Goal: Find specific fact

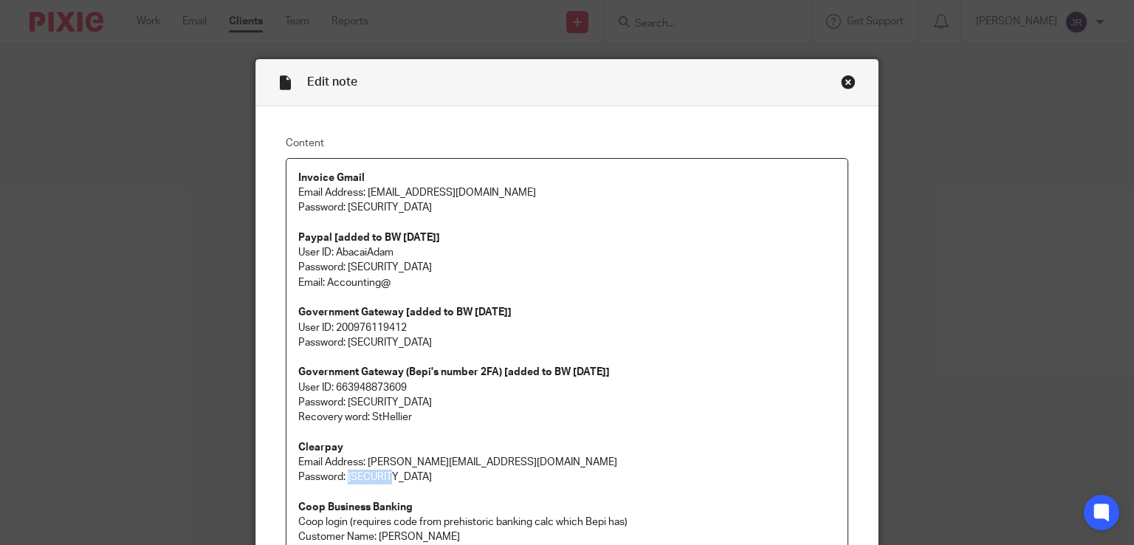
scroll to position [295, 0]
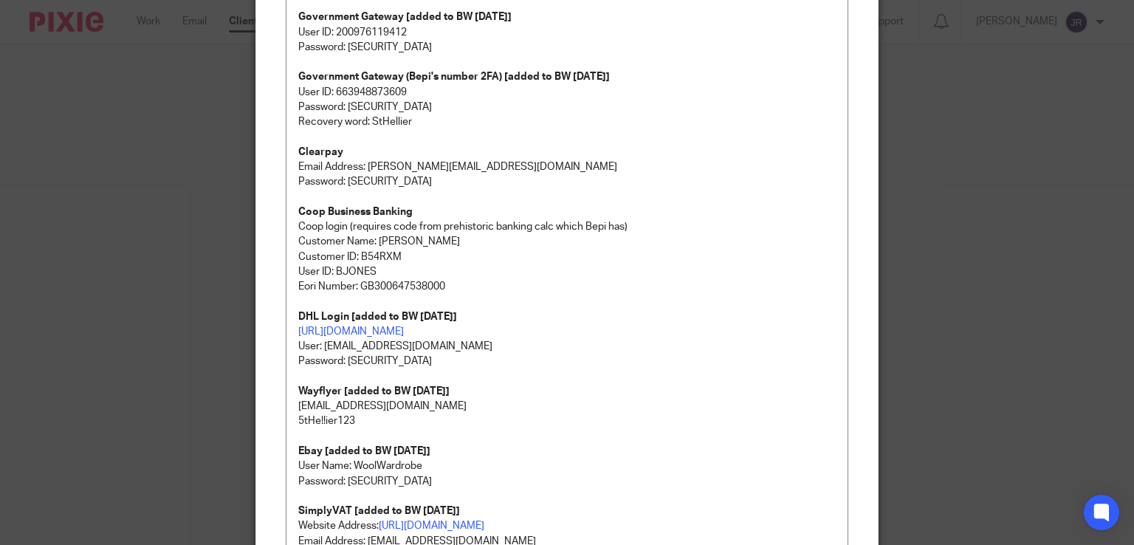
click at [1019, 195] on div "Edit note Content Invoice Gmail Email Address: [EMAIL_ADDRESS][DOMAIN_NAME] Pas…" at bounding box center [567, 272] width 1134 height 545
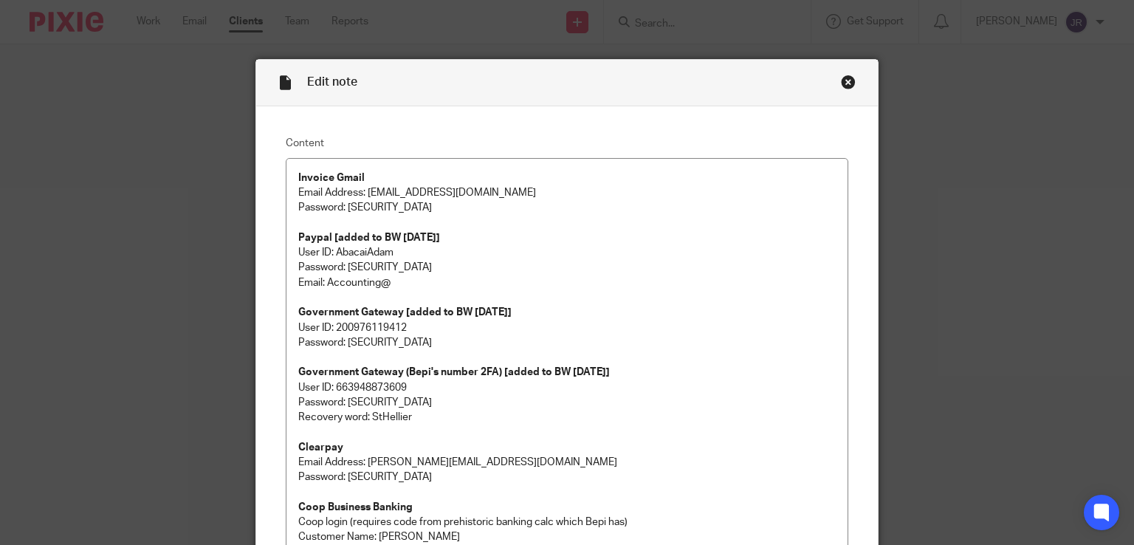
click at [844, 82] on div "Close this dialog window" at bounding box center [848, 82] width 15 height 15
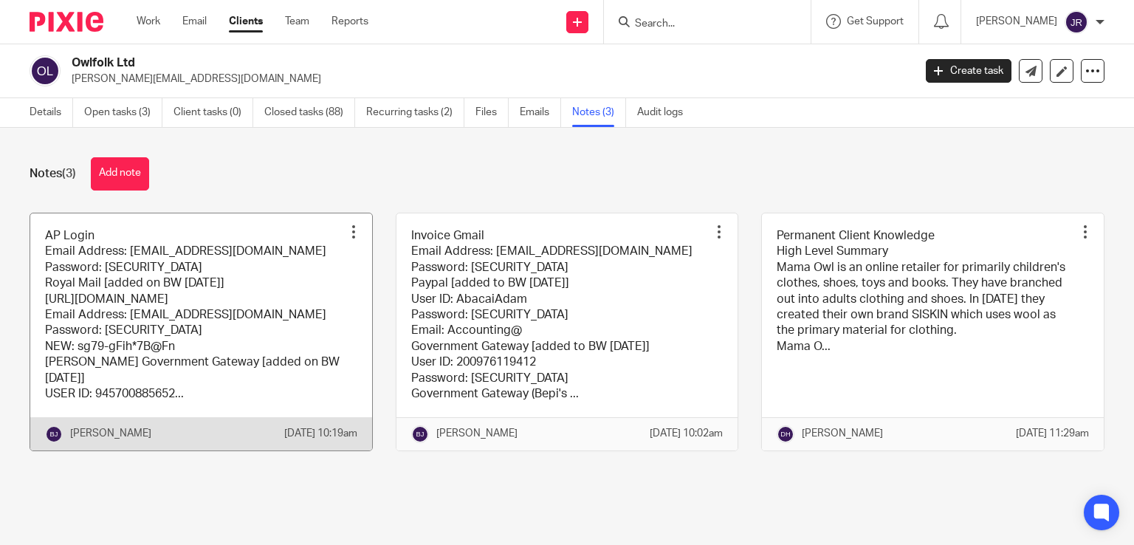
click at [252, 339] on link at bounding box center [201, 331] width 342 height 237
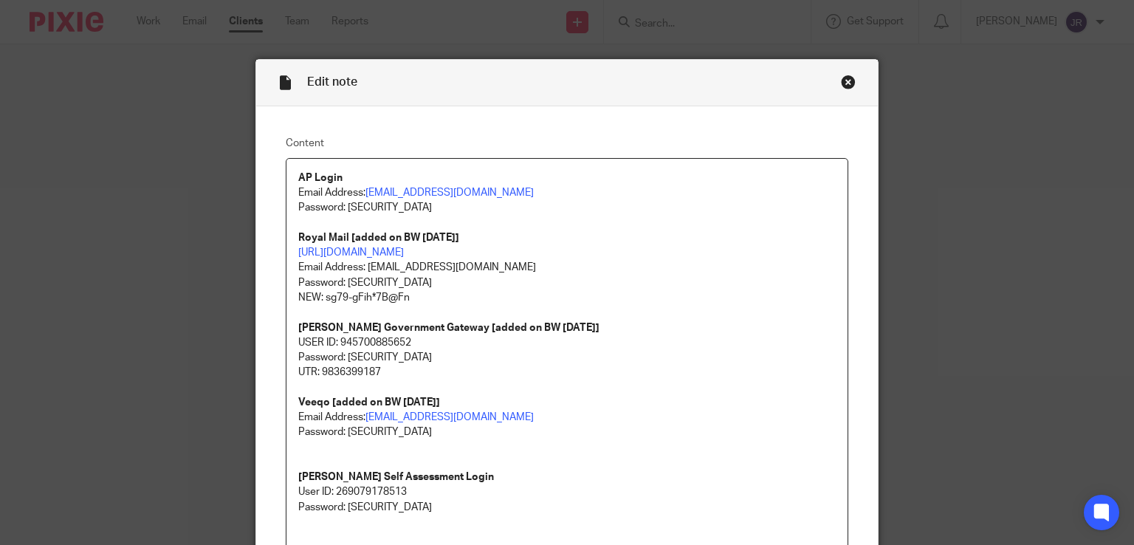
click at [841, 83] on div "Close this dialog window" at bounding box center [848, 82] width 15 height 15
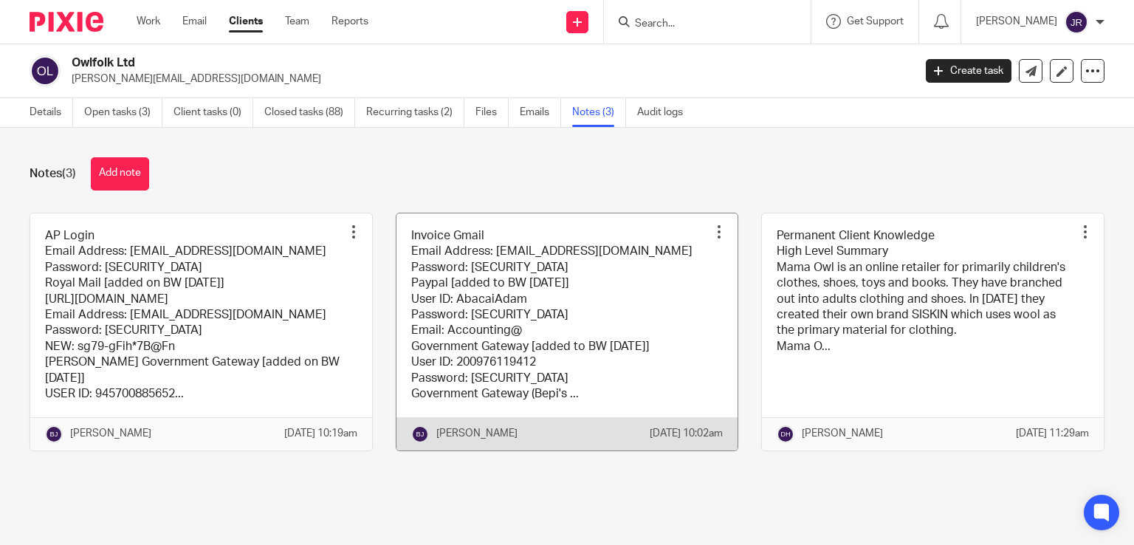
click at [500, 295] on link at bounding box center [567, 331] width 342 height 237
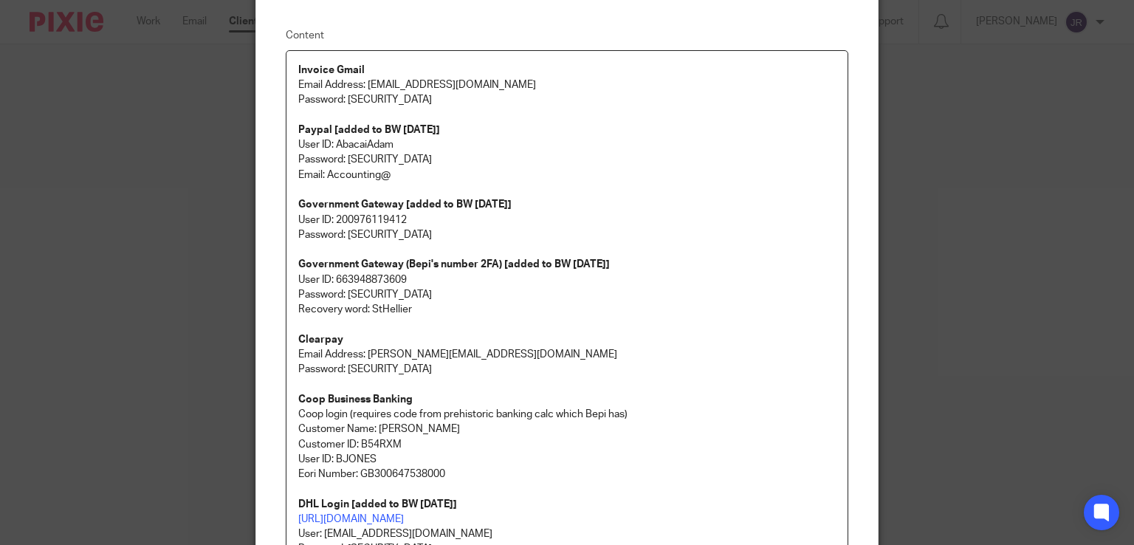
scroll to position [74, 0]
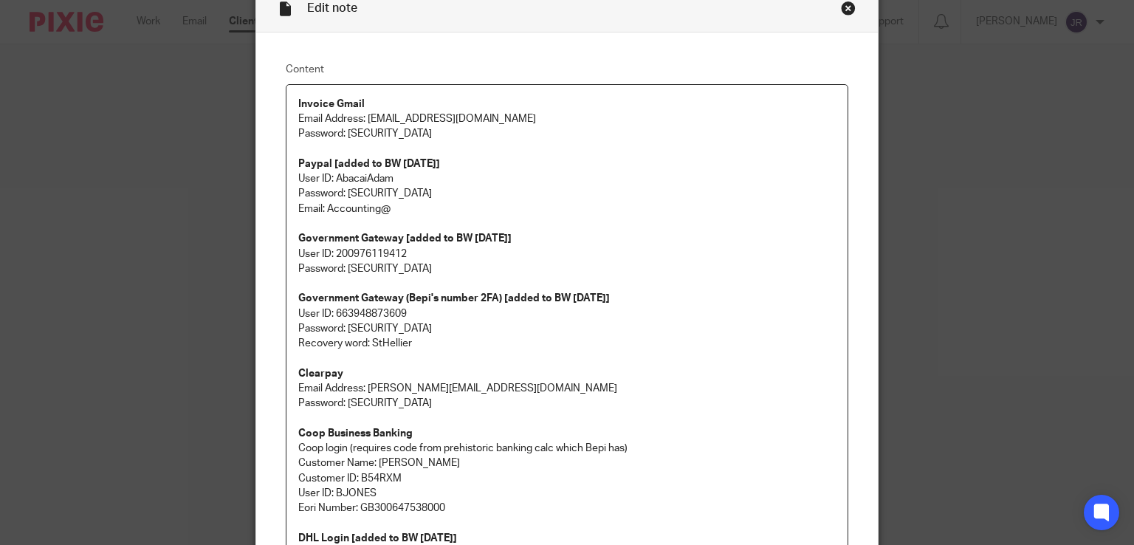
drag, startPoint x: 409, startPoint y: 181, endPoint x: 338, endPoint y: 177, distance: 71.0
click at [334, 176] on p "Paypal [added to BW [DATE]] User ID: AbacaiAdam Password: [SECURITY_DATA] Email…" at bounding box center [567, 186] width 538 height 60
copy p "bacaiAdam"
copy p "AbacaiAdam"
drag, startPoint x: 441, startPoint y: 193, endPoint x: 345, endPoint y: 190, distance: 96.8
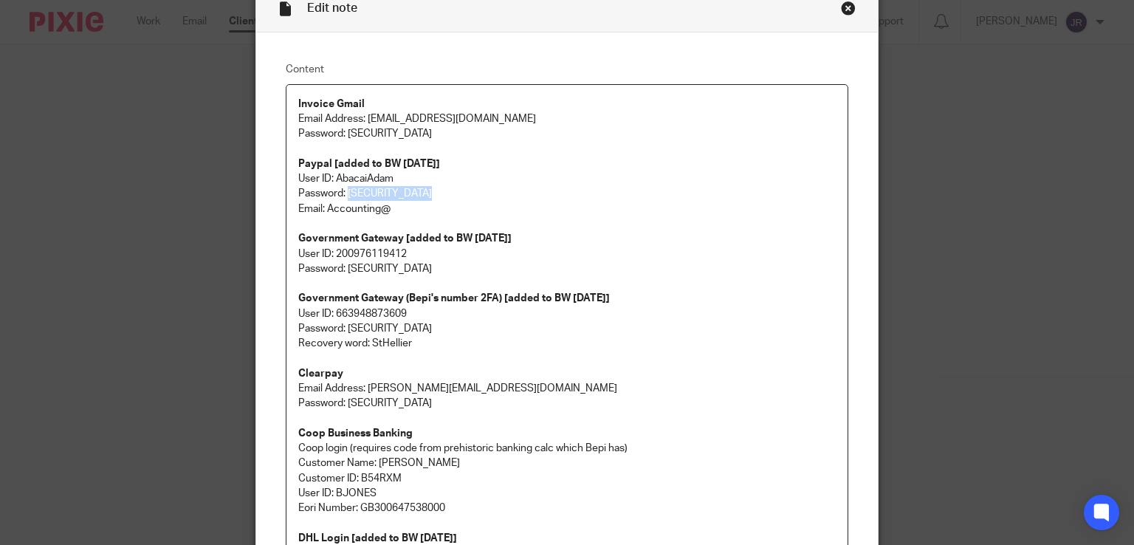
click at [342, 189] on p "Paypal [added to BW [DATE]] User ID: AbacaiAdam Password: [SECURITY_DATA] Email…" at bounding box center [567, 186] width 538 height 60
copy p "mamaowlhmrc2021"
click at [443, 195] on p "Paypal [added to BW [DATE]] User ID: AbacaiAdam Password: [SECURITY_DATA] Email…" at bounding box center [567, 186] width 538 height 60
drag, startPoint x: 441, startPoint y: 195, endPoint x: 343, endPoint y: 194, distance: 97.4
click at [343, 194] on p "Paypal [added to BW [DATE]] User ID: AbacaiAdam Password: [SECURITY_DATA] Email…" at bounding box center [567, 186] width 538 height 60
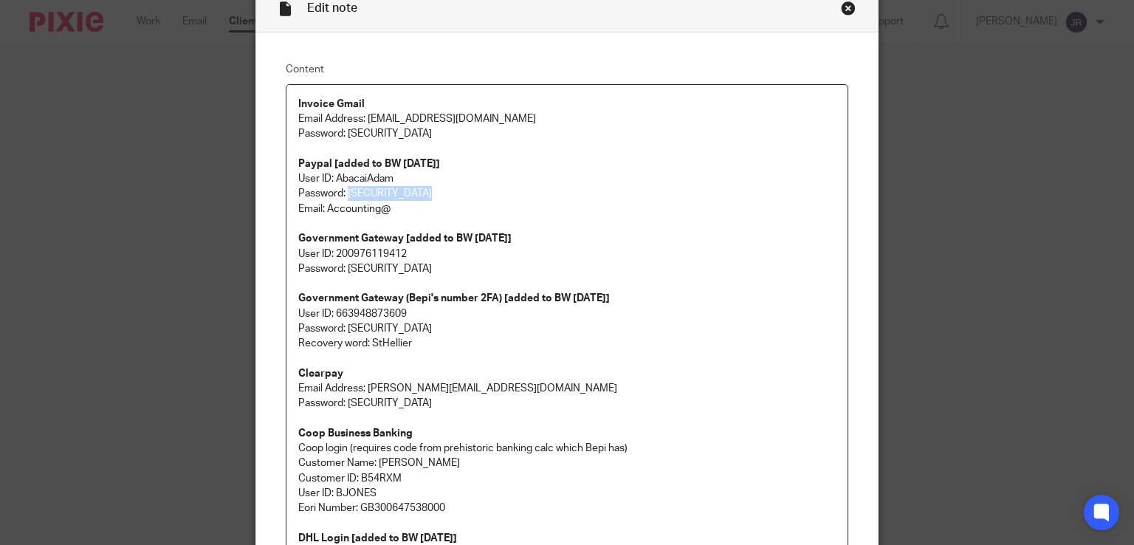
copy p "mamaowlhmrc2021"
click at [461, 201] on p "Paypal [added to BW 5/8/2025] User ID: AbacaiAdam Password: mamaowlhmrc2021 Ema…" at bounding box center [567, 186] width 538 height 60
drag, startPoint x: 433, startPoint y: 190, endPoint x: 344, endPoint y: 193, distance: 88.6
click at [344, 193] on p "Paypal [added to BW 5/8/2025] User ID: AbacaiAdam Password: mamaowlhmrc2021 Ema…" at bounding box center [567, 186] width 538 height 60
copy p "mamaowlhmrc2021"
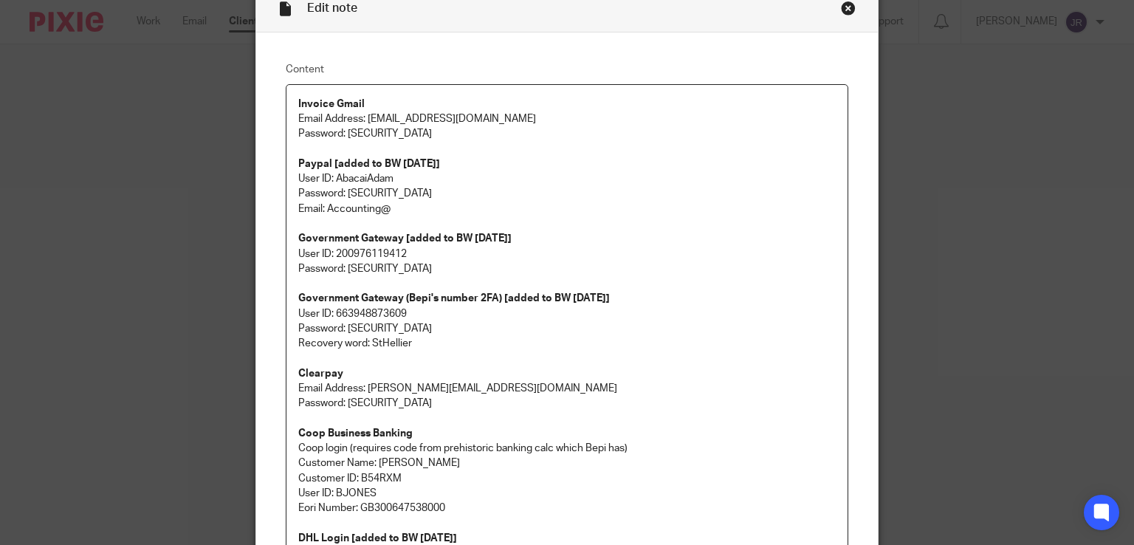
click at [449, 184] on p "Paypal [added to BW 5/8/2025] User ID: AbacaiAdam Password: mamaowlhmrc2021 Ema…" at bounding box center [567, 186] width 538 height 60
drag, startPoint x: 389, startPoint y: 175, endPoint x: 332, endPoint y: 171, distance: 57.0
click at [332, 171] on p "Paypal [added to BW 5/8/2025] User ID: AbacaiAdam Password: mamaowlhmrc2021 Ema…" at bounding box center [567, 186] width 538 height 60
copy p "AbacaiAdam"
